Goal: Transaction & Acquisition: Purchase product/service

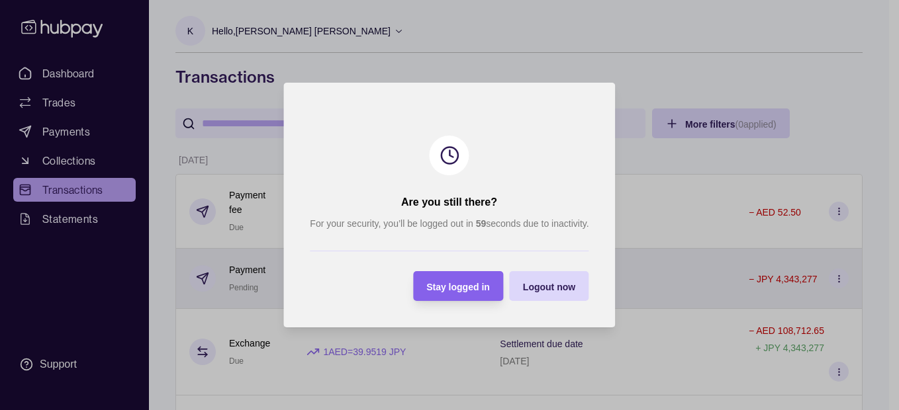
click at [436, 287] on span "Stay logged in" at bounding box center [459, 287] width 64 height 11
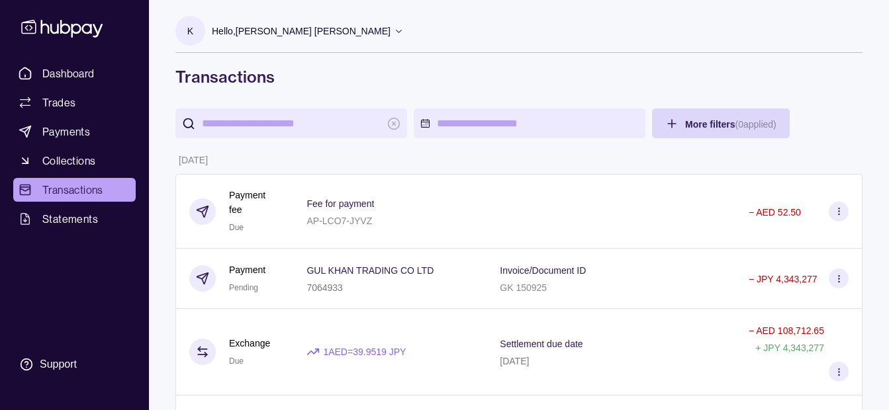
click at [306, 37] on p "Hello, [PERSON_NAME] [PERSON_NAME]" at bounding box center [301, 31] width 179 height 15
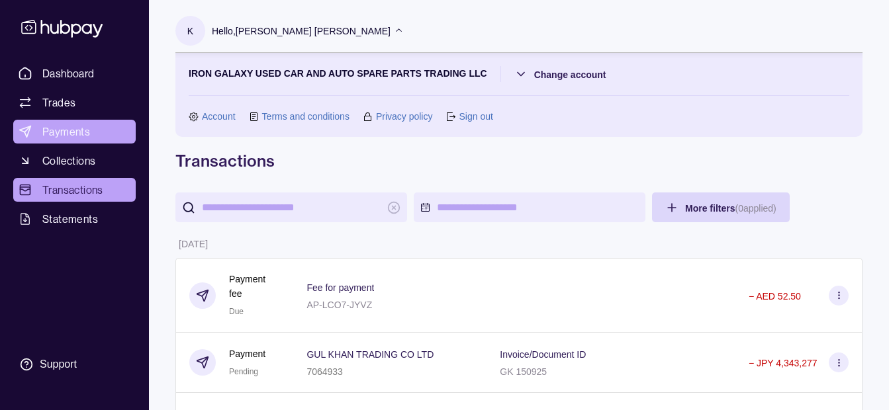
click at [93, 136] on link "Payments" at bounding box center [74, 132] width 122 height 24
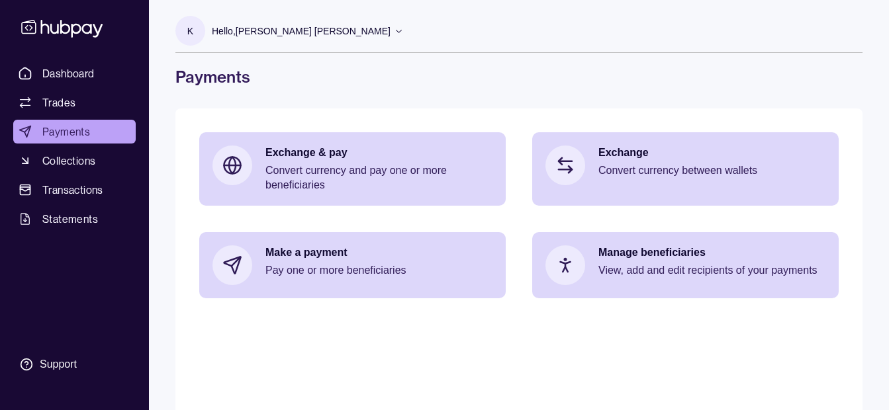
click at [316, 24] on p "Hello, [PERSON_NAME] [PERSON_NAME]" at bounding box center [301, 31] width 179 height 15
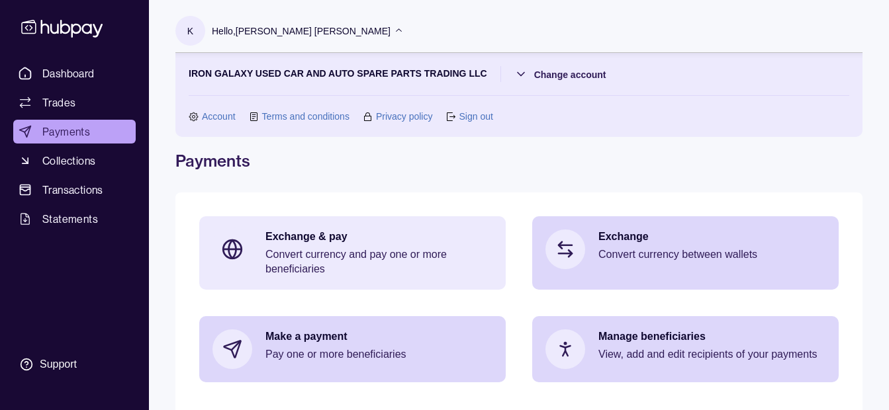
click at [282, 241] on p "Exchange & pay" at bounding box center [378, 237] width 227 height 15
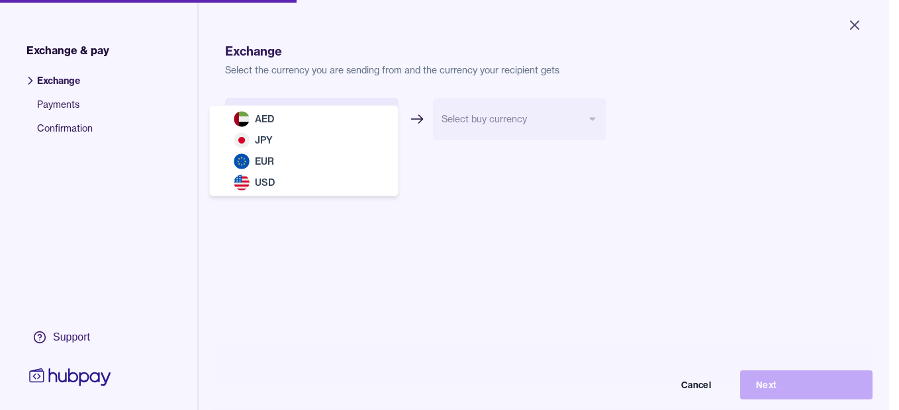
click at [265, 128] on body "Close Exchange & pay Exchange Payments Confirmation Support Exchange Select the…" at bounding box center [444, 205] width 889 height 410
select select "***"
drag, startPoint x: 271, startPoint y: 119, endPoint x: 390, endPoint y: 122, distance: 119.2
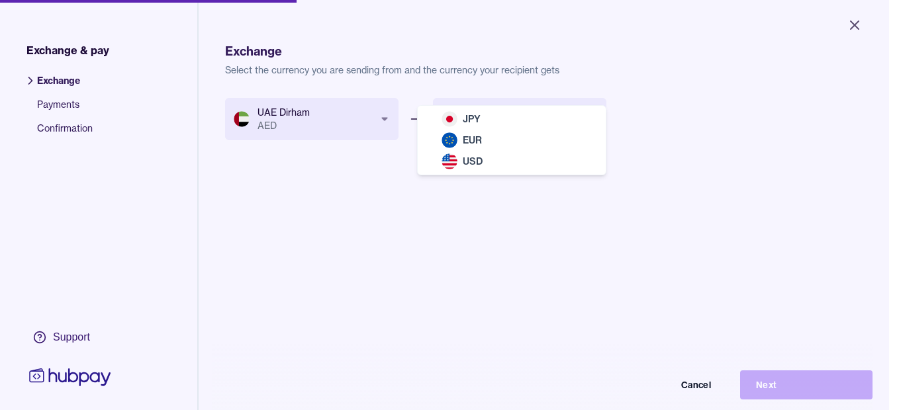
click at [477, 117] on body "Close Exchange & pay Exchange Payments Confirmation Support Exchange Select the…" at bounding box center [444, 205] width 889 height 410
select select "***"
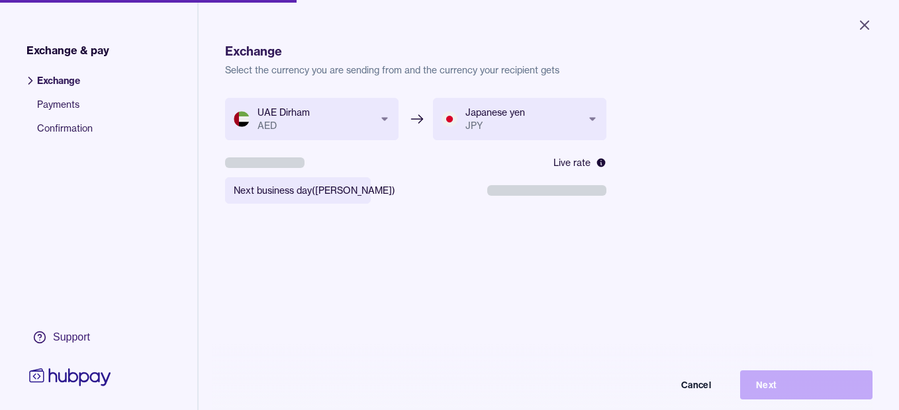
click at [311, 197] on body "**********" at bounding box center [449, 205] width 899 height 410
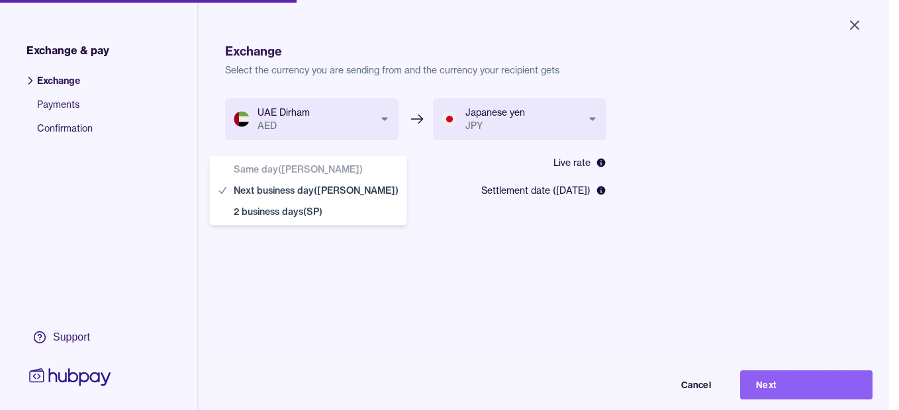
select select "**"
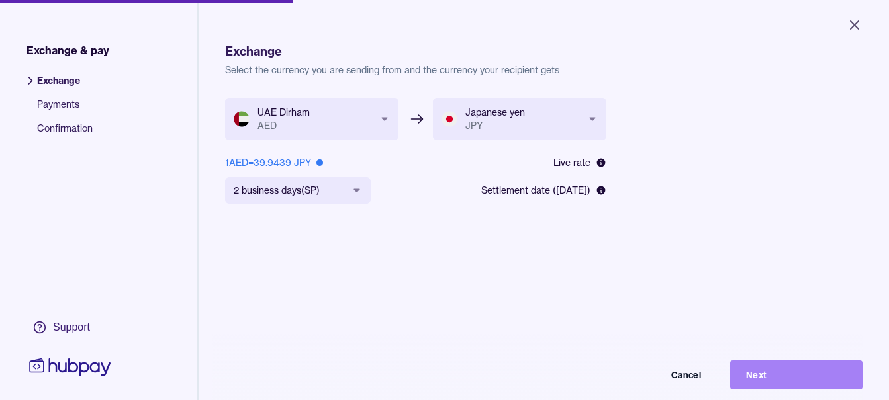
click at [808, 388] on button "Next" at bounding box center [796, 375] width 132 height 29
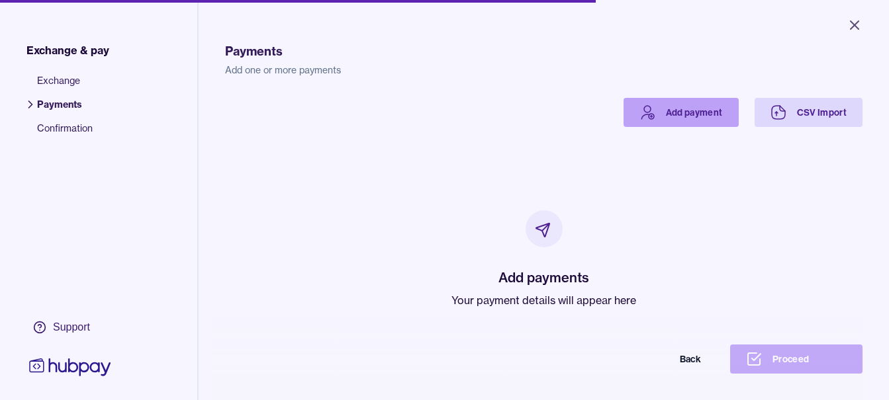
click at [688, 110] on link "Add payment" at bounding box center [680, 112] width 115 height 29
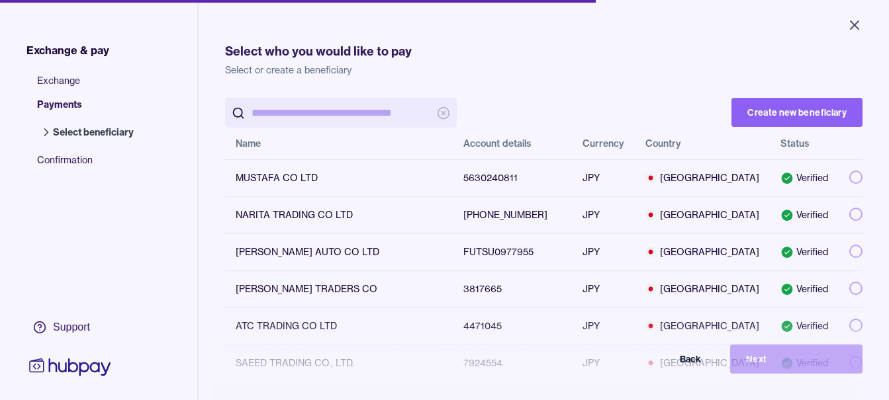
click at [358, 109] on input "search" at bounding box center [341, 113] width 179 height 30
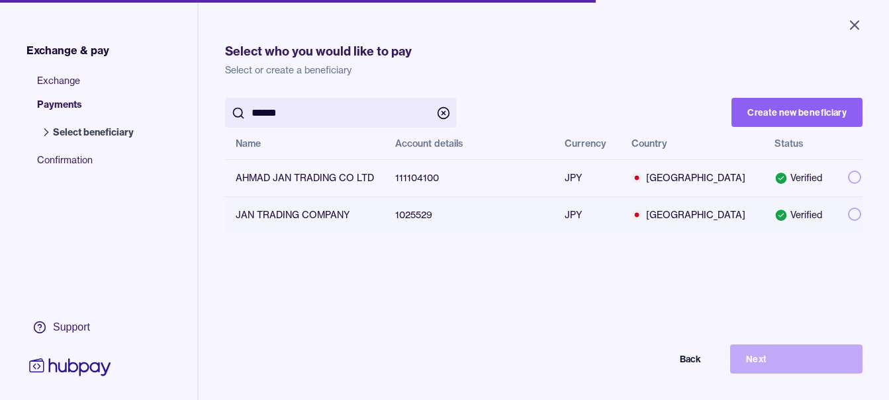
type input "******"
click at [848, 214] on button "button" at bounding box center [854, 214] width 13 height 13
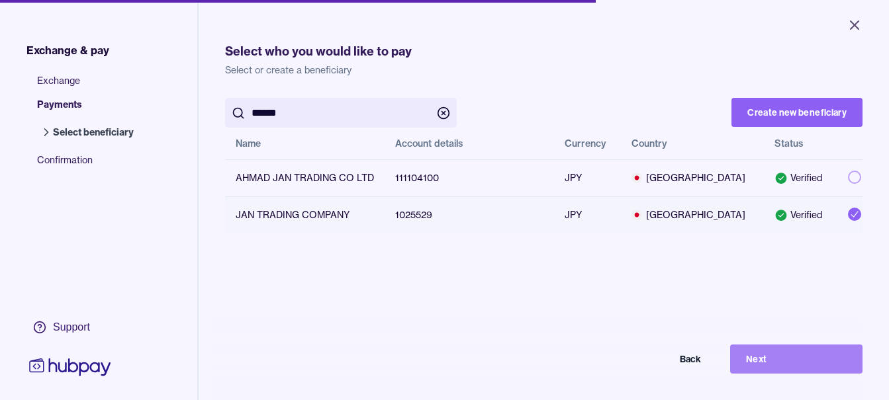
click at [803, 359] on button "Next" at bounding box center [796, 359] width 132 height 29
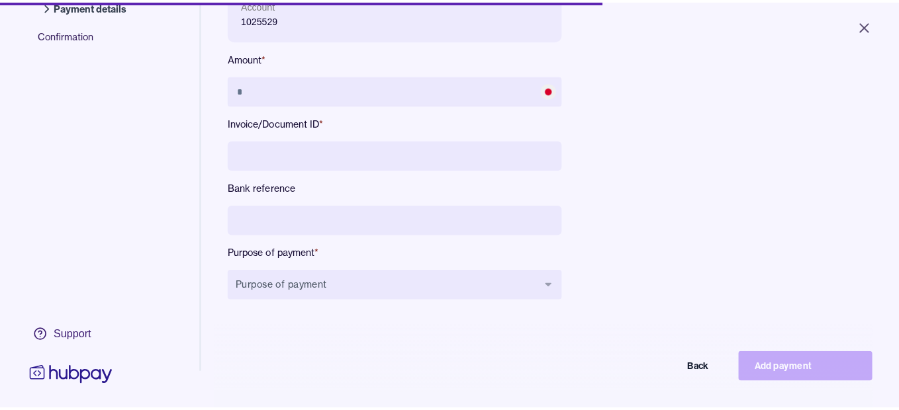
scroll to position [177, 0]
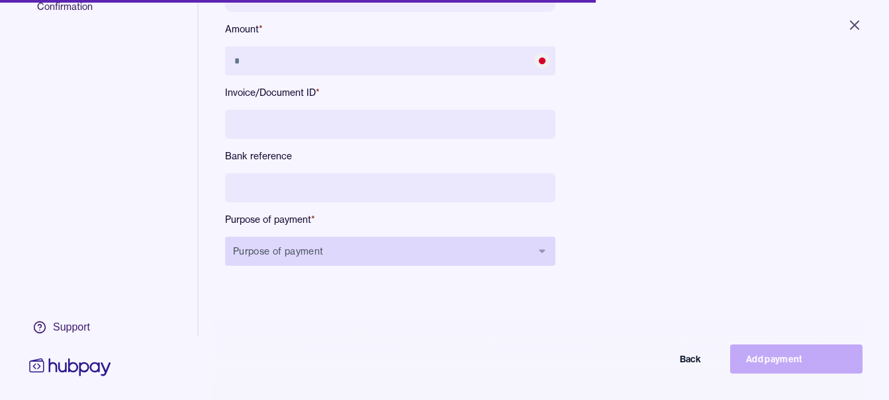
click at [477, 244] on button "Purpose of payment" at bounding box center [390, 251] width 330 height 29
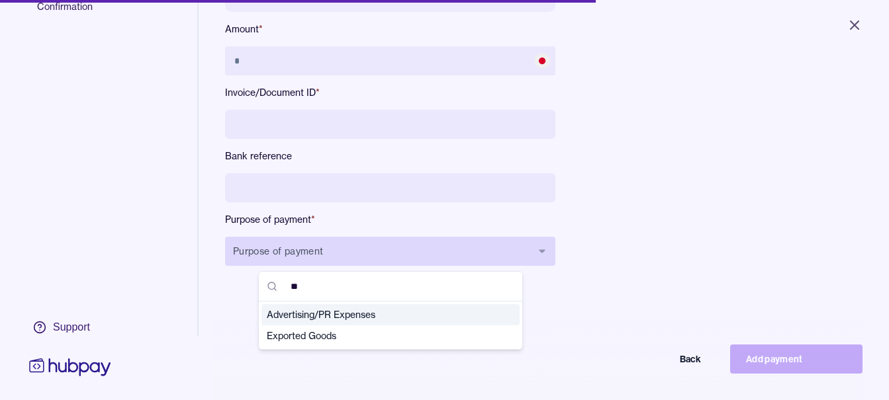
type input "***"
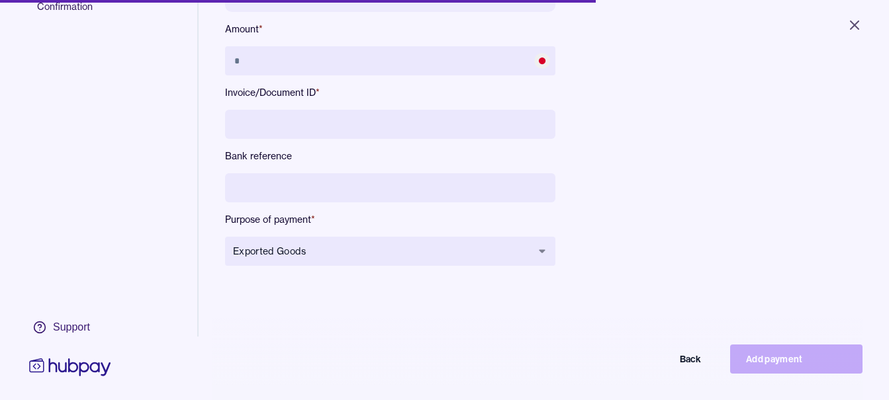
click at [439, 181] on input at bounding box center [390, 187] width 330 height 29
type input "**********"
click at [400, 115] on input at bounding box center [390, 124] width 330 height 29
type input "*****"
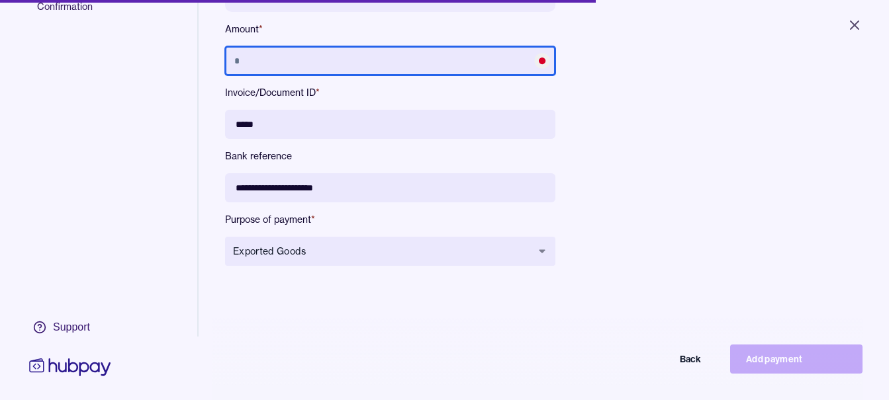
click at [386, 52] on input "text" at bounding box center [390, 60] width 330 height 29
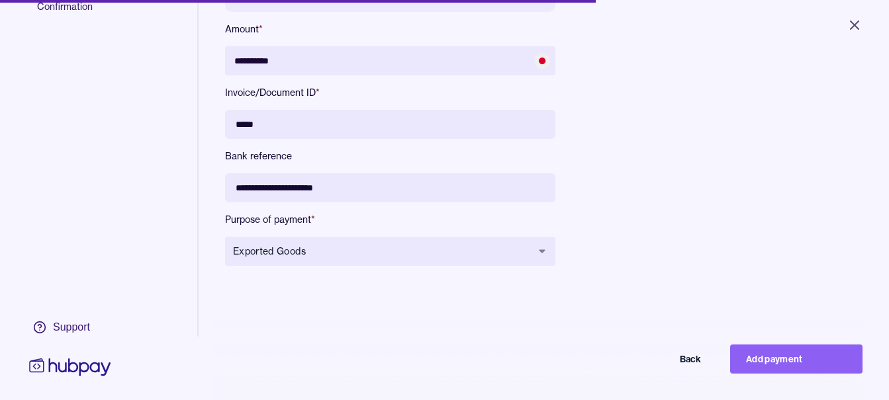
click at [800, 374] on button "Add payment" at bounding box center [796, 359] width 132 height 29
type input "********"
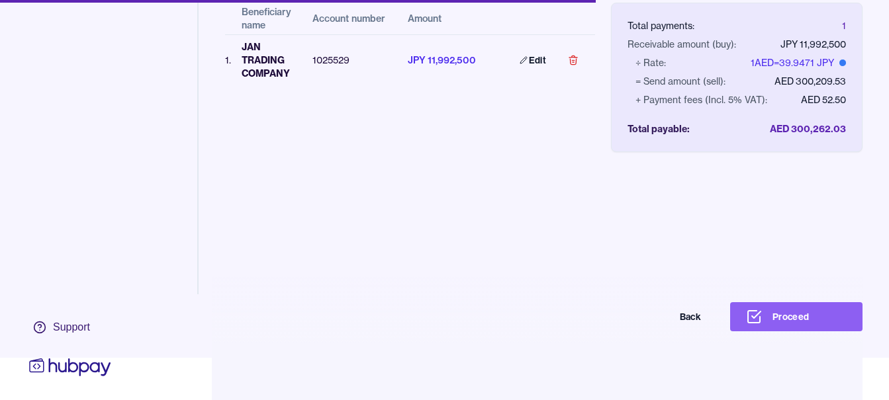
scroll to position [63, 0]
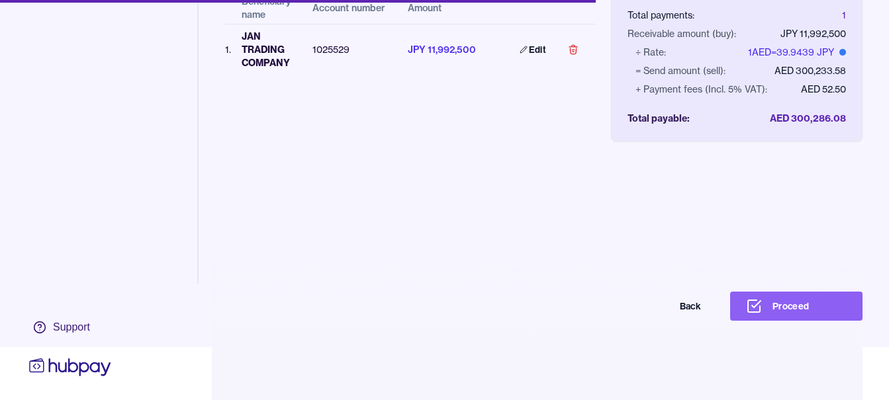
click at [789, 300] on button "Proceed" at bounding box center [796, 306] width 132 height 29
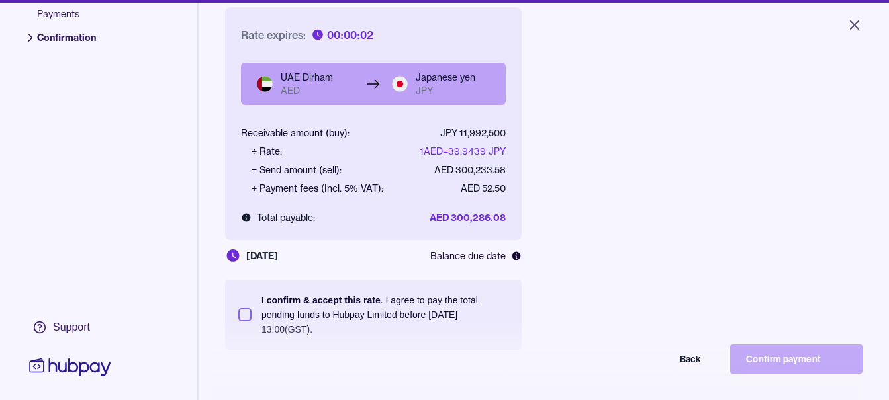
scroll to position [177, 0]
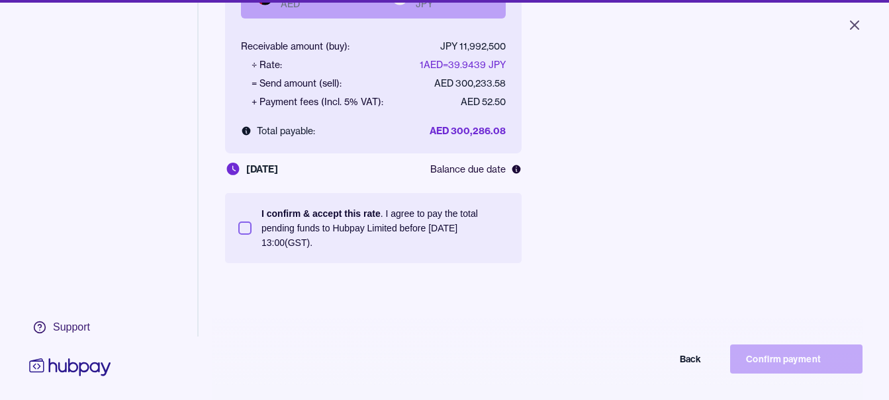
click at [394, 251] on section "I confirm & accept this rate . I agree to pay the total pending funds to Hubpay…" at bounding box center [373, 228] width 297 height 70
click at [398, 231] on p "I confirm & accept this rate . I agree to pay the total pending funds to Hubpay…" at bounding box center [384, 228] width 247 height 44
click at [252, 231] on button "I confirm & accept this rate . I agree to pay the total pending funds to Hubpay…" at bounding box center [244, 228] width 13 height 13
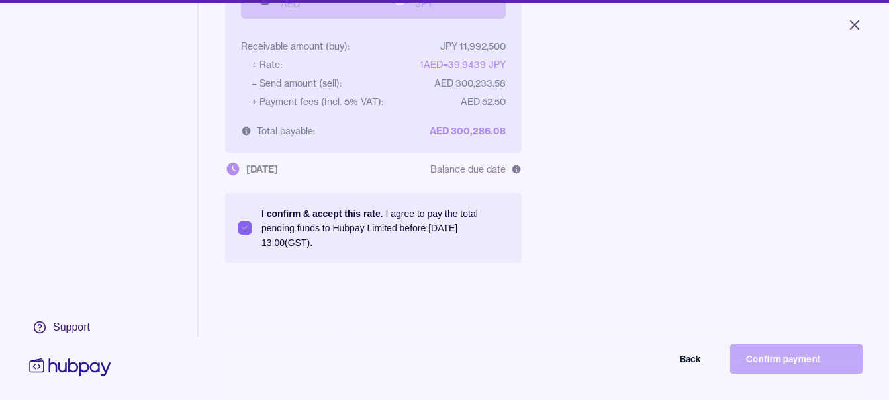
click at [807, 356] on div "Back Confirm payment" at bounding box center [444, 359] width 836 height 29
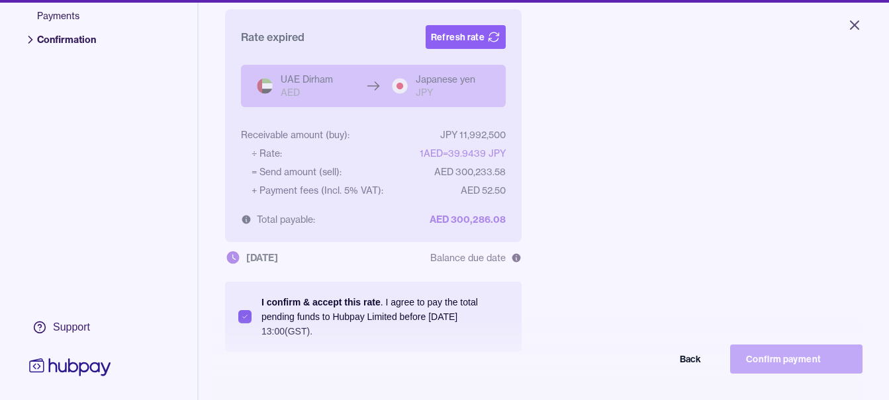
scroll to position [0, 0]
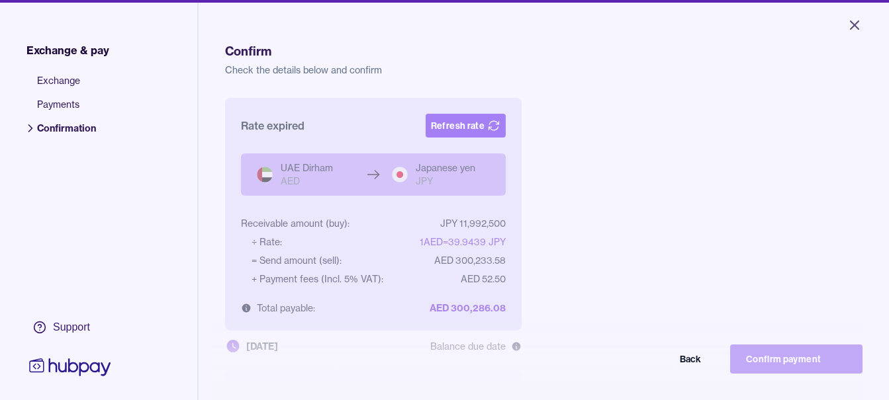
drag, startPoint x: 480, startPoint y: 140, endPoint x: 477, endPoint y: 131, distance: 9.2
click at [477, 131] on div "Rate expired Refresh rate" at bounding box center [373, 126] width 297 height 56
click at [475, 128] on button "Refresh rate" at bounding box center [466, 126] width 80 height 24
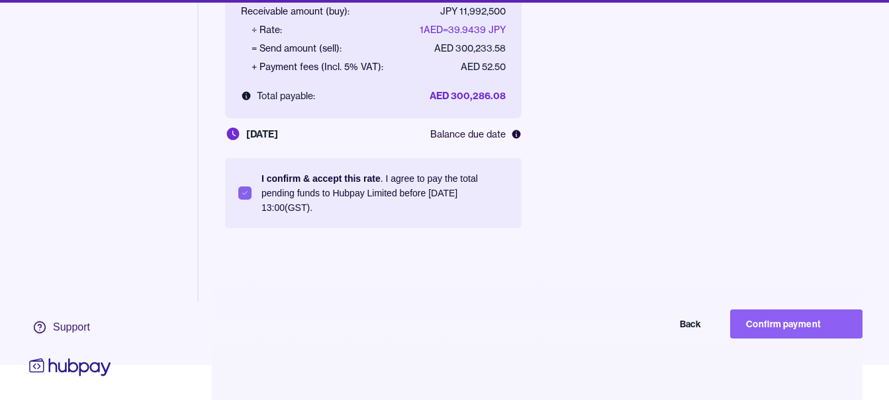
scroll to position [63, 0]
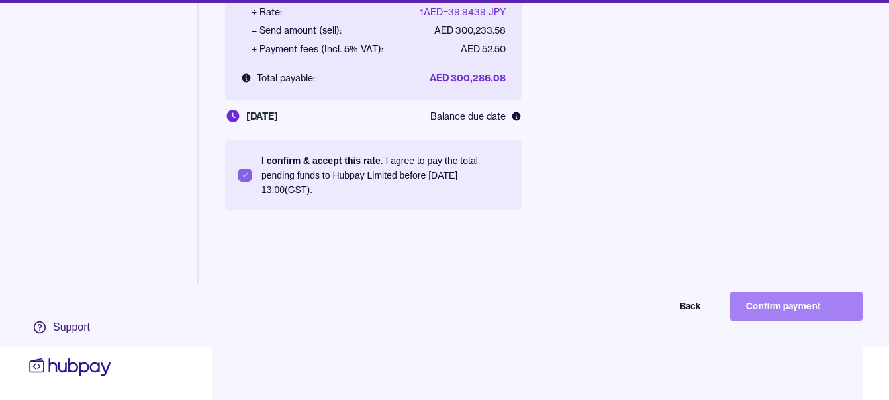
click at [772, 306] on button "Confirm payment" at bounding box center [796, 306] width 132 height 29
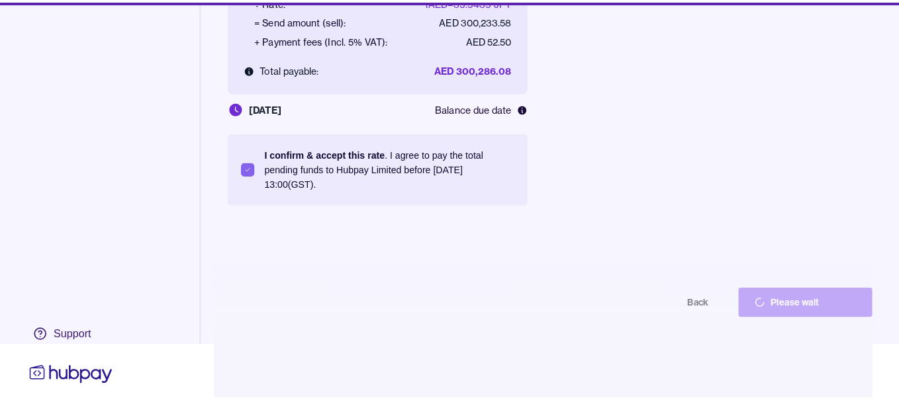
scroll to position [53, 0]
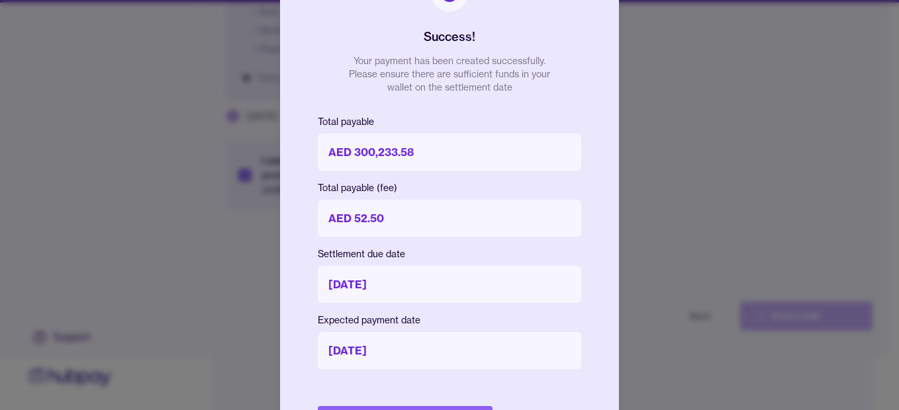
click at [473, 406] on div "Success! Your payment has been created successfully. Please ensure there are su…" at bounding box center [449, 205] width 339 height 515
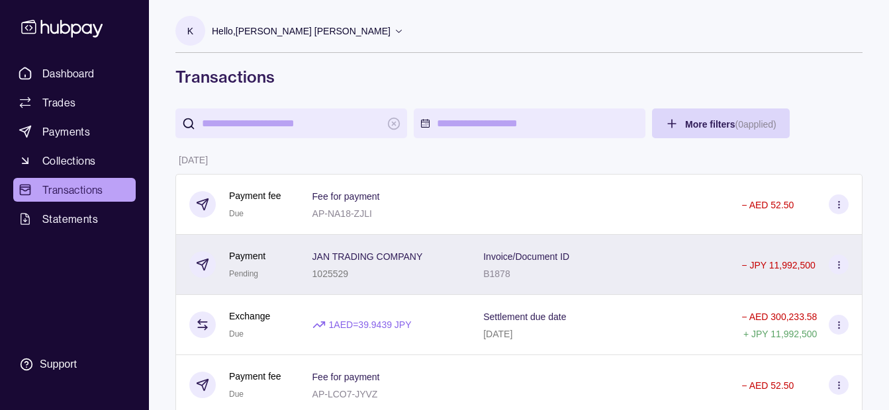
click at [545, 281] on div "Invoice/Document ID B1878" at bounding box center [526, 264] width 86 height 33
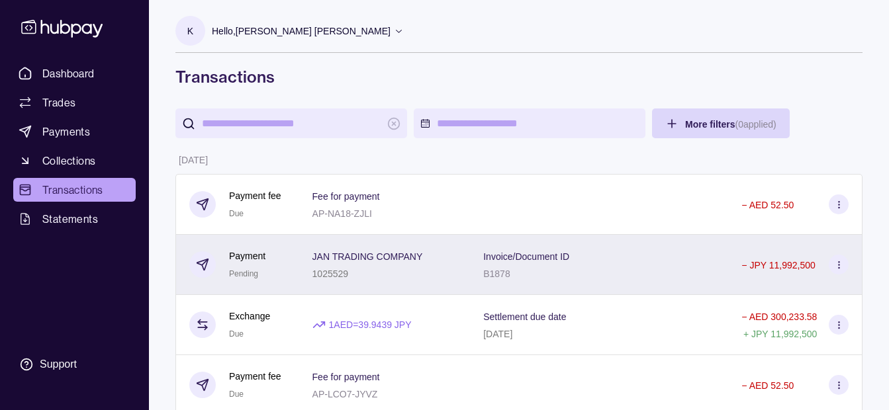
click at [484, 259] on p "Invoice/Document ID" at bounding box center [526, 257] width 86 height 11
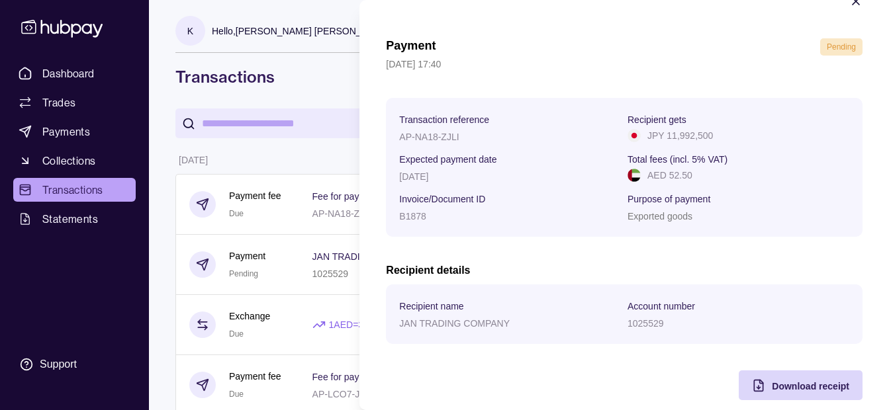
scroll to position [48, 0]
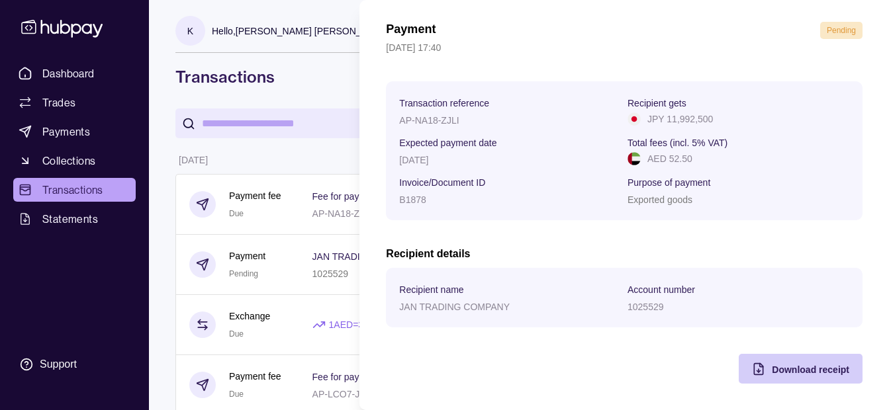
click at [806, 366] on span "Download receipt" at bounding box center [810, 370] width 77 height 11
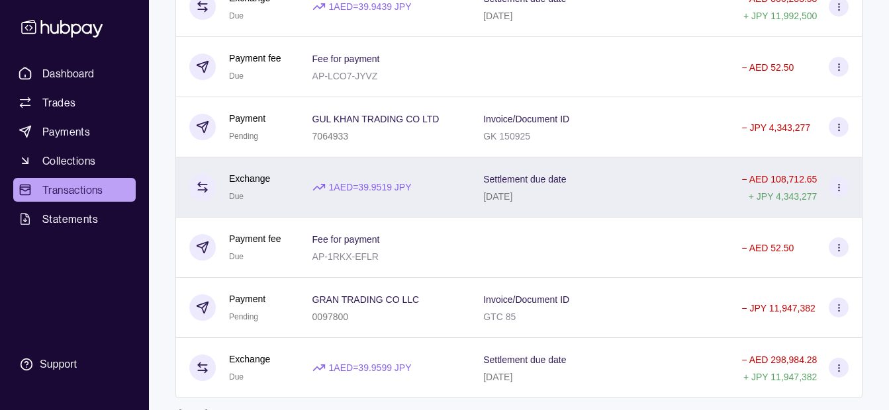
scroll to position [331, 0]
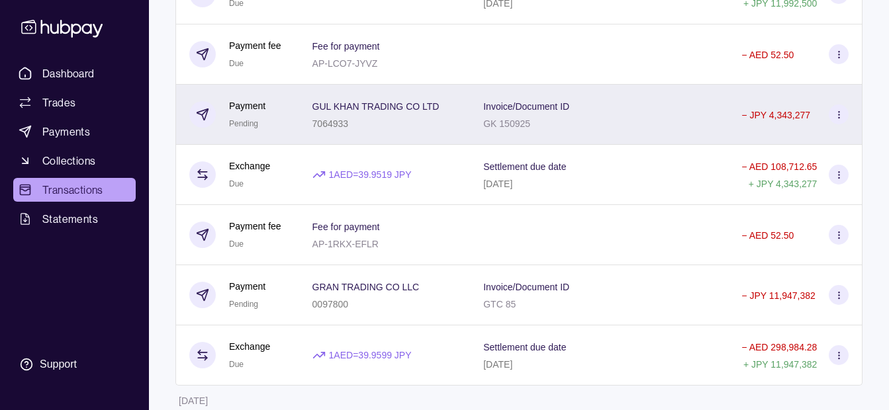
click at [404, 119] on div "7064933" at bounding box center [375, 123] width 127 height 16
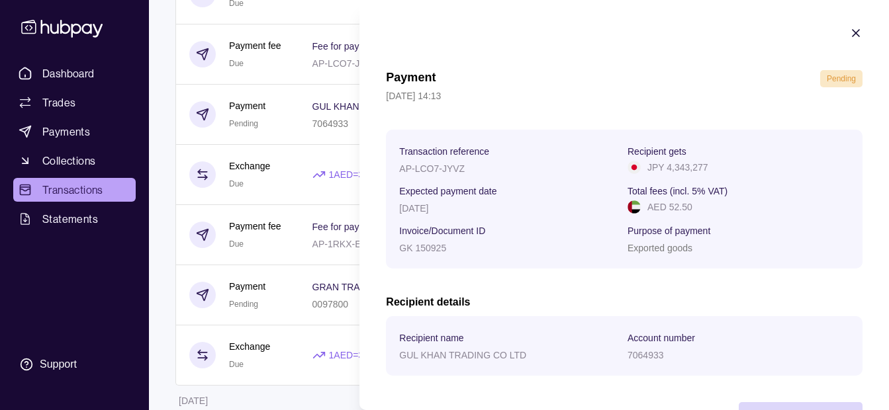
scroll to position [48, 0]
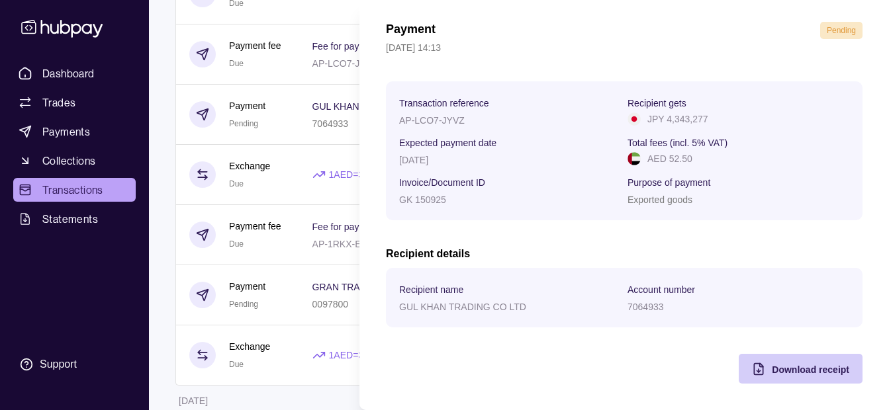
click at [786, 372] on span "Download receipt" at bounding box center [810, 370] width 77 height 11
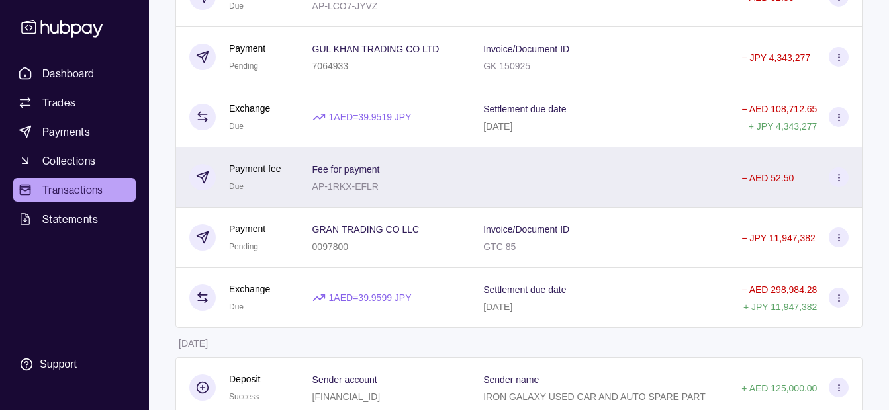
scroll to position [463, 0]
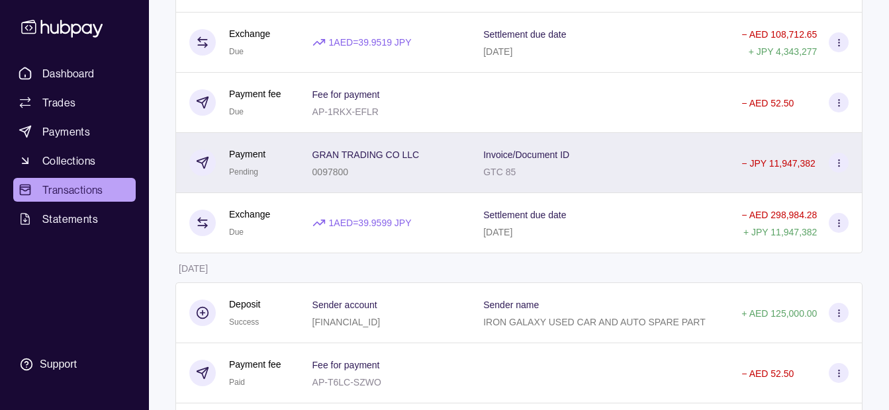
click at [502, 146] on span "Invoice/Document ID" at bounding box center [526, 154] width 86 height 16
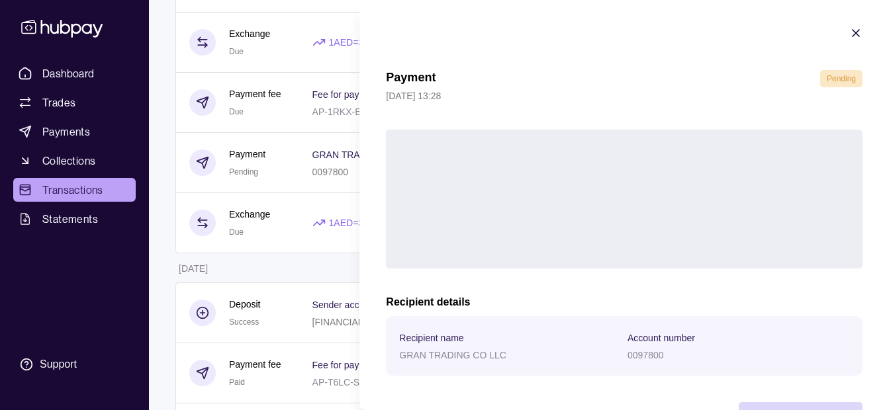
scroll to position [48, 0]
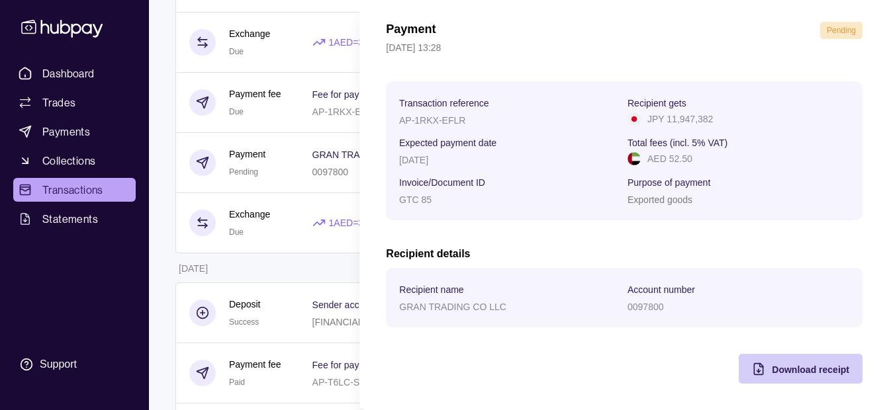
click at [773, 362] on div "Download receipt" at bounding box center [810, 369] width 77 height 16
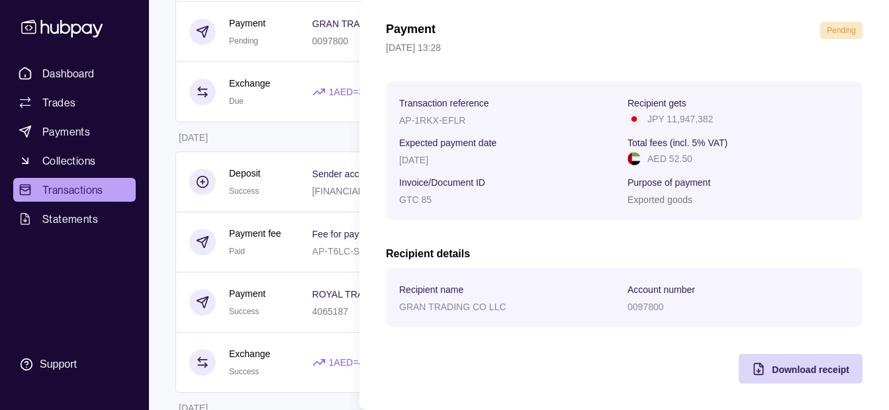
scroll to position [596, 0]
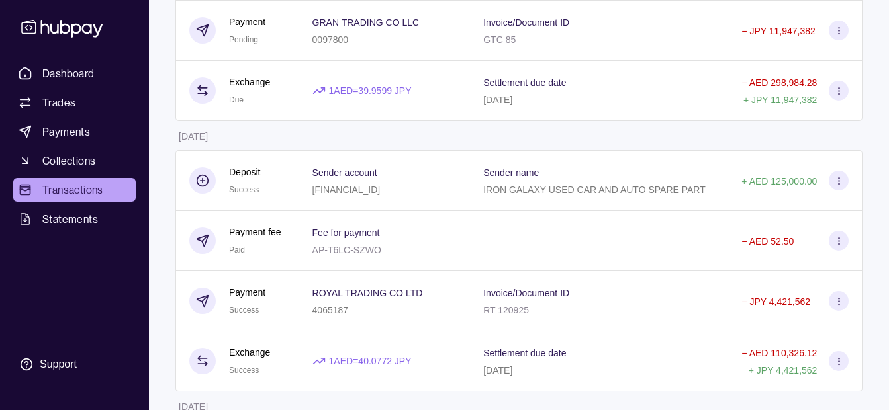
click at [283, 129] on html "Dashboard Trades Payments Collections Transactions Statements Support K Hello, …" at bounding box center [444, 166] width 889 height 1525
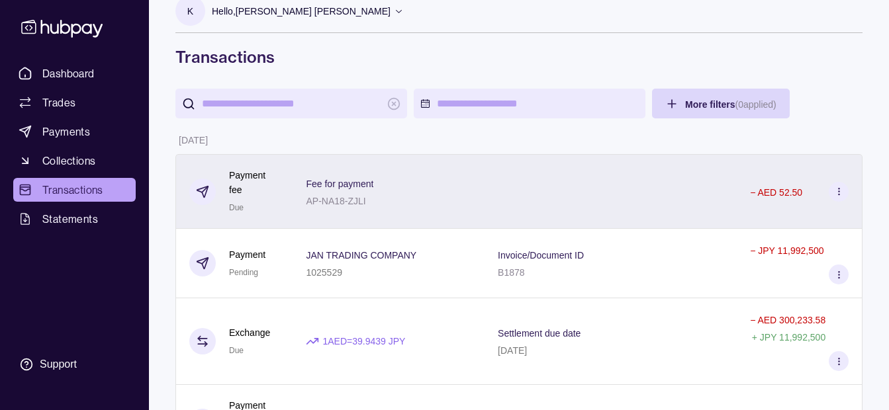
scroll to position [0, 0]
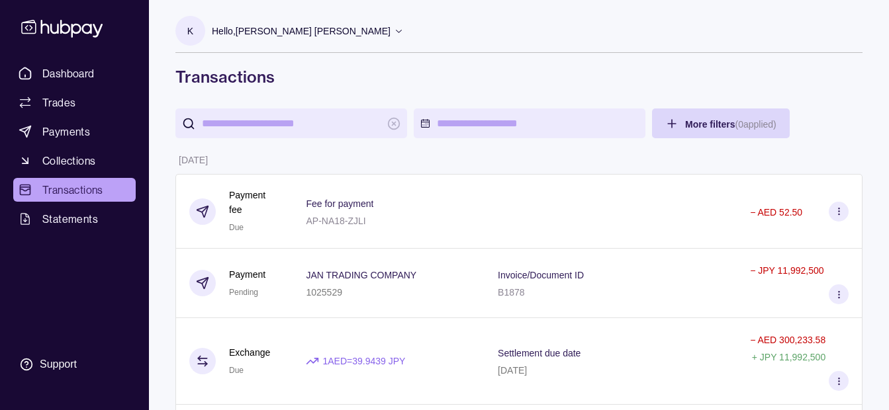
click at [332, 40] on div "Hello, [PERSON_NAME] [PERSON_NAME]" at bounding box center [308, 31] width 192 height 28
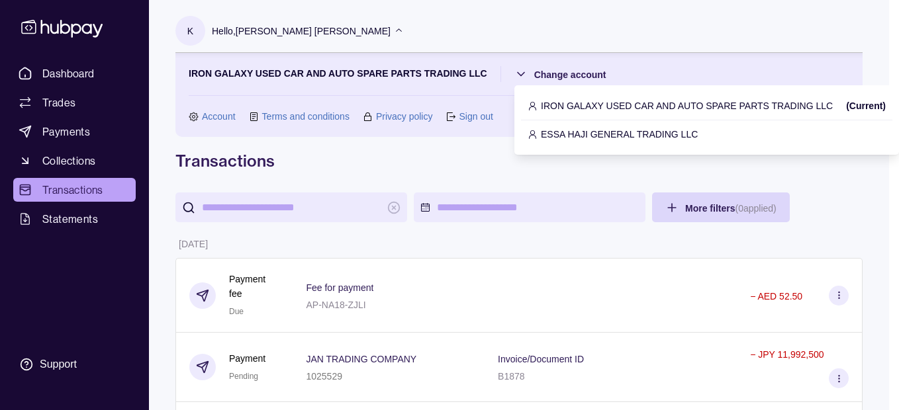
click at [577, 134] on p "ESSA HAJI GENERAL TRADING LLC" at bounding box center [619, 134] width 157 height 15
